Goal: Obtain resource: Obtain resource

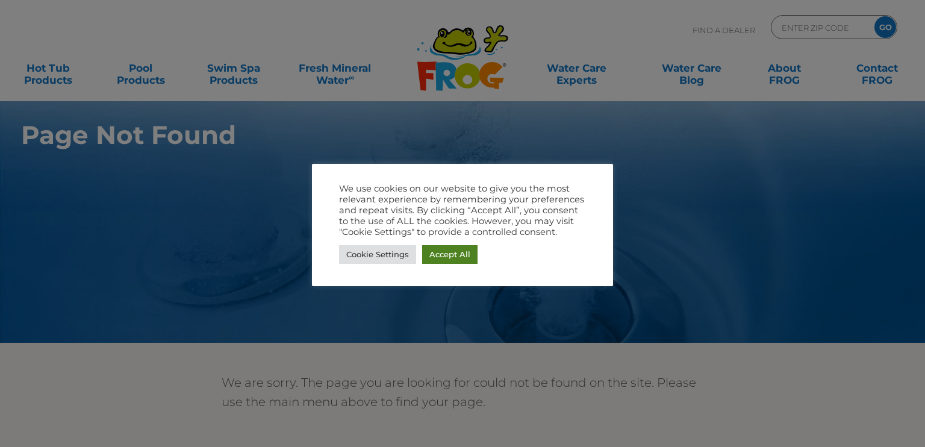
click at [446, 253] on link "Accept All" at bounding box center [449, 254] width 55 height 19
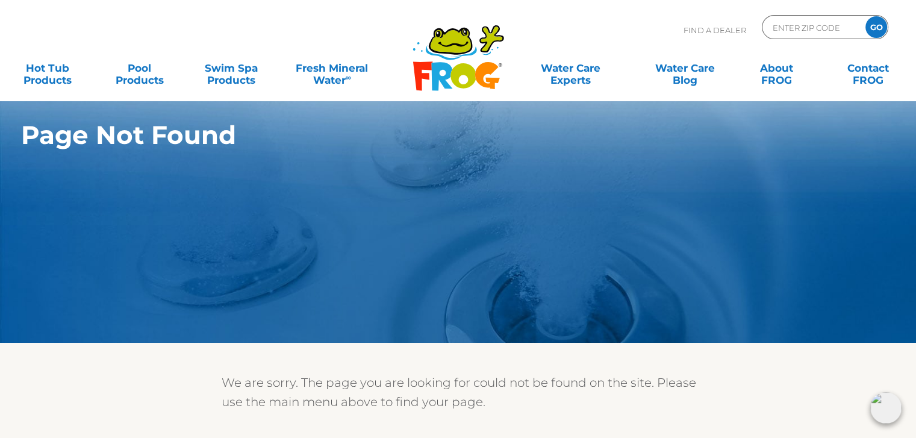
click at [382, 17] on div "Find A Dealer ENTER ZIP CODE GO" at bounding box center [458, 35] width 892 height 41
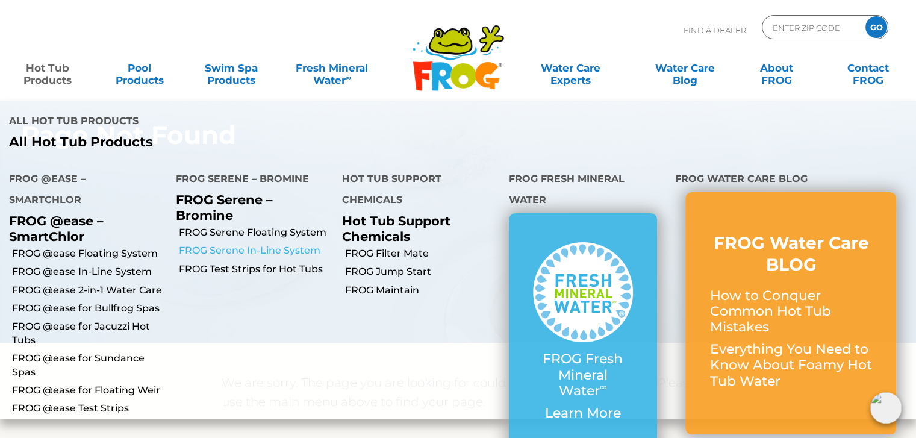
click at [226, 250] on link "FROG Serene In-Line System" at bounding box center [256, 250] width 155 height 13
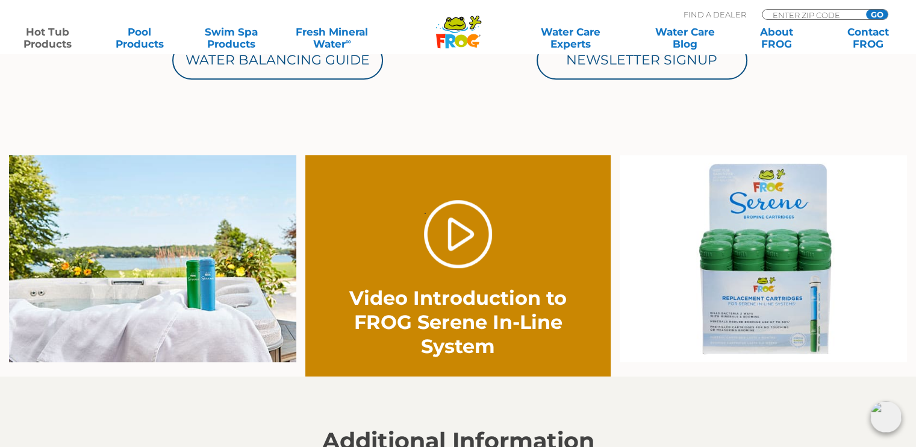
scroll to position [735, 0]
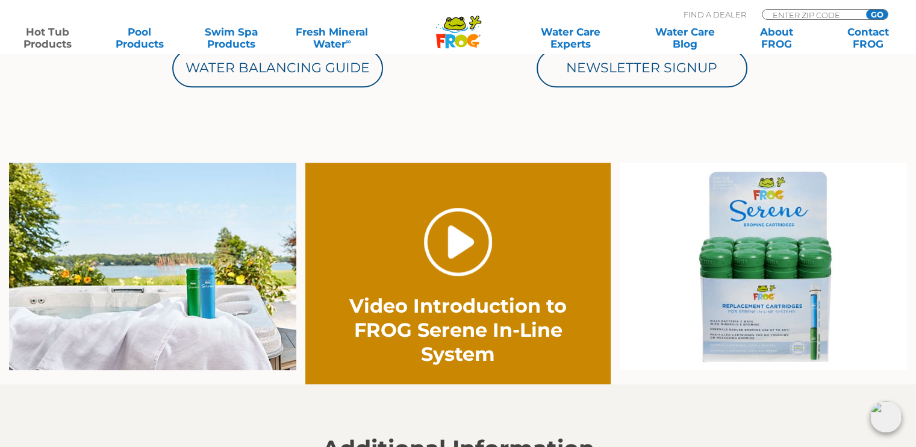
click at [426, 241] on link "." at bounding box center [458, 242] width 68 height 68
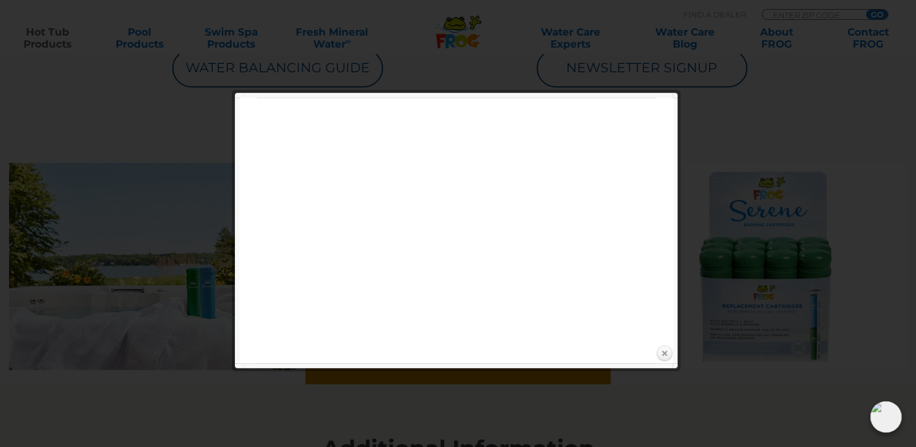
click at [669, 350] on link "Close" at bounding box center [664, 353] width 18 height 18
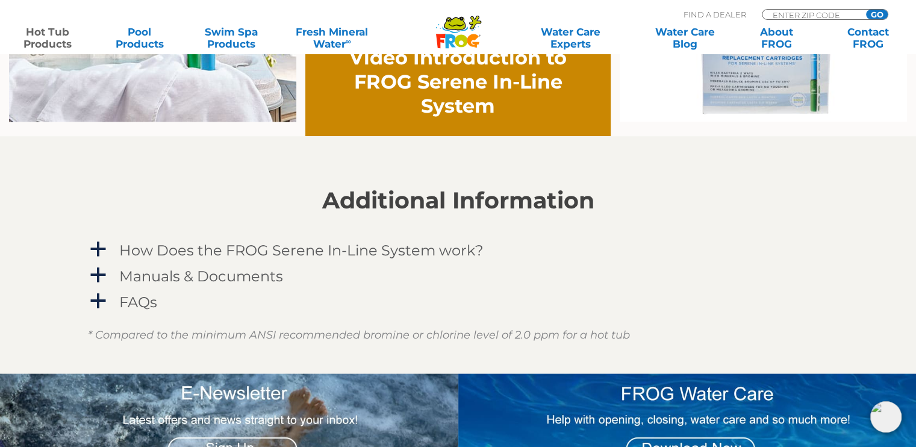
scroll to position [994, 0]
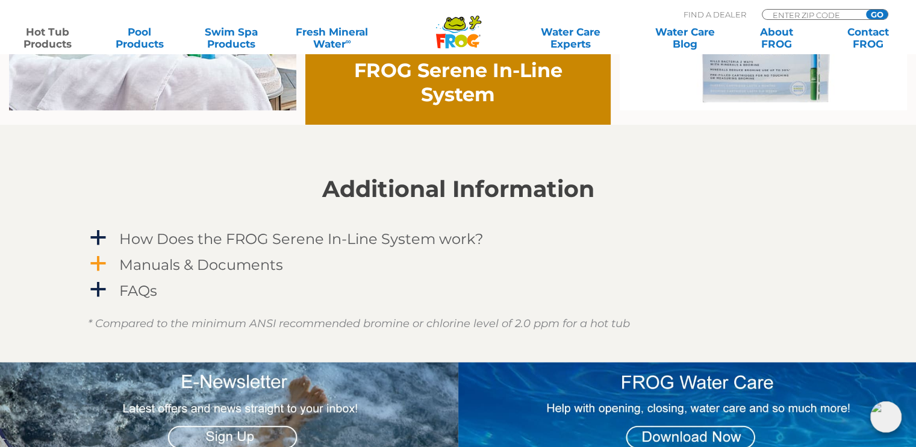
click at [246, 260] on h4 "Manuals & Documents" at bounding box center [201, 265] width 164 height 16
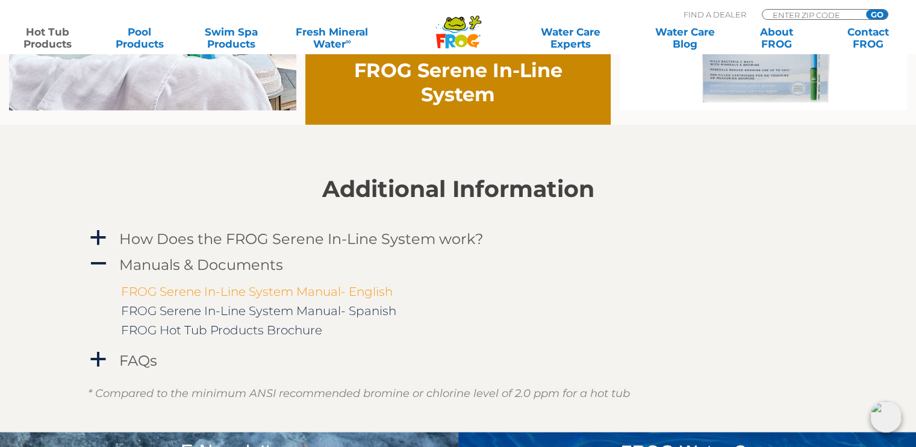
click at [252, 291] on link "FROG Serene In-Line System Manual- English" at bounding box center [257, 291] width 272 height 14
